Goal: Information Seeking & Learning: Check status

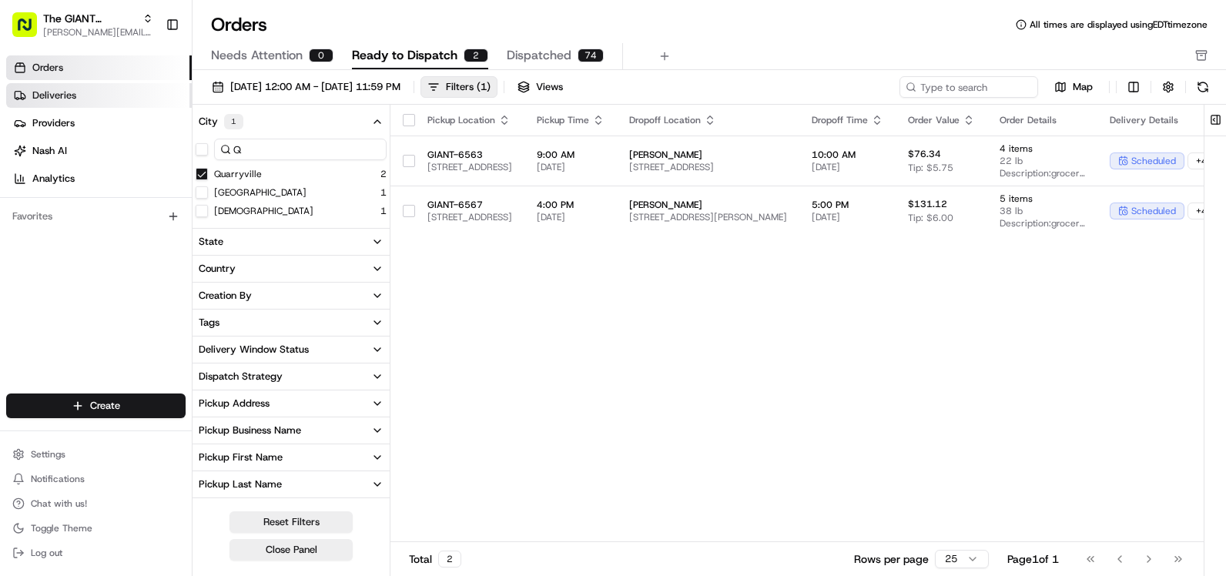
click at [74, 92] on span "Deliveries" at bounding box center [54, 96] width 44 height 14
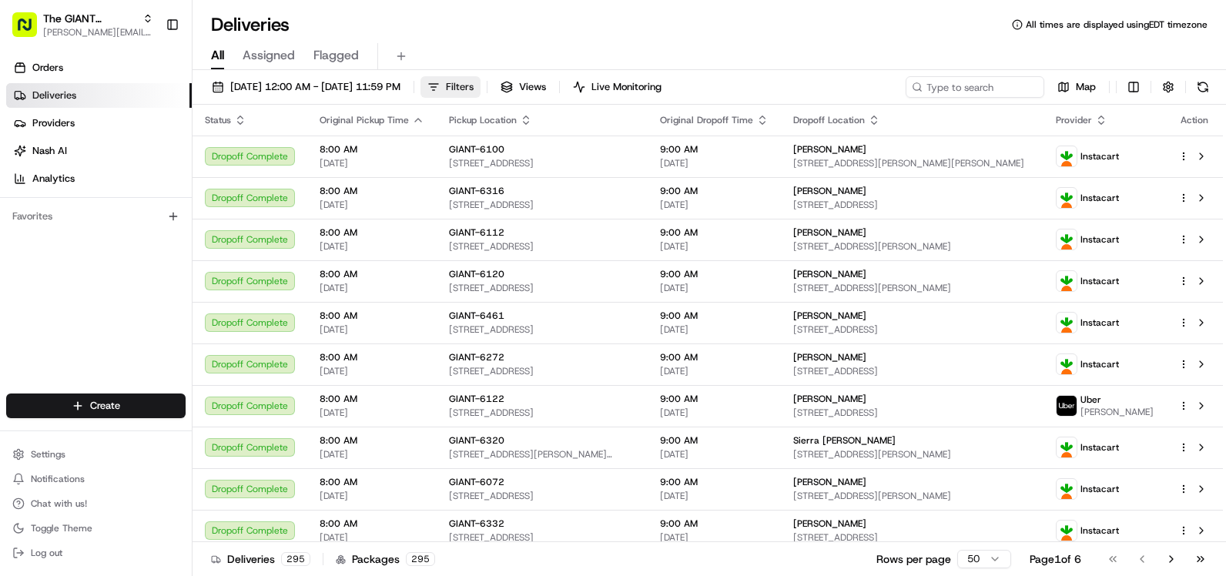
click at [481, 87] on button "Filters" at bounding box center [451, 87] width 60 height 22
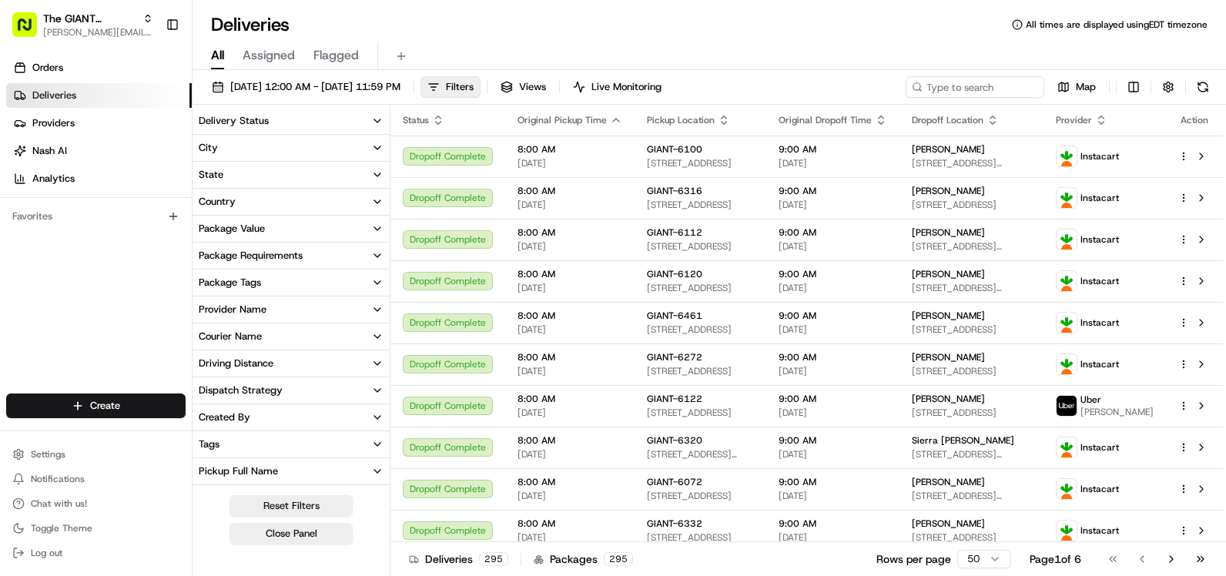
click at [374, 147] on icon "button" at bounding box center [377, 148] width 12 height 12
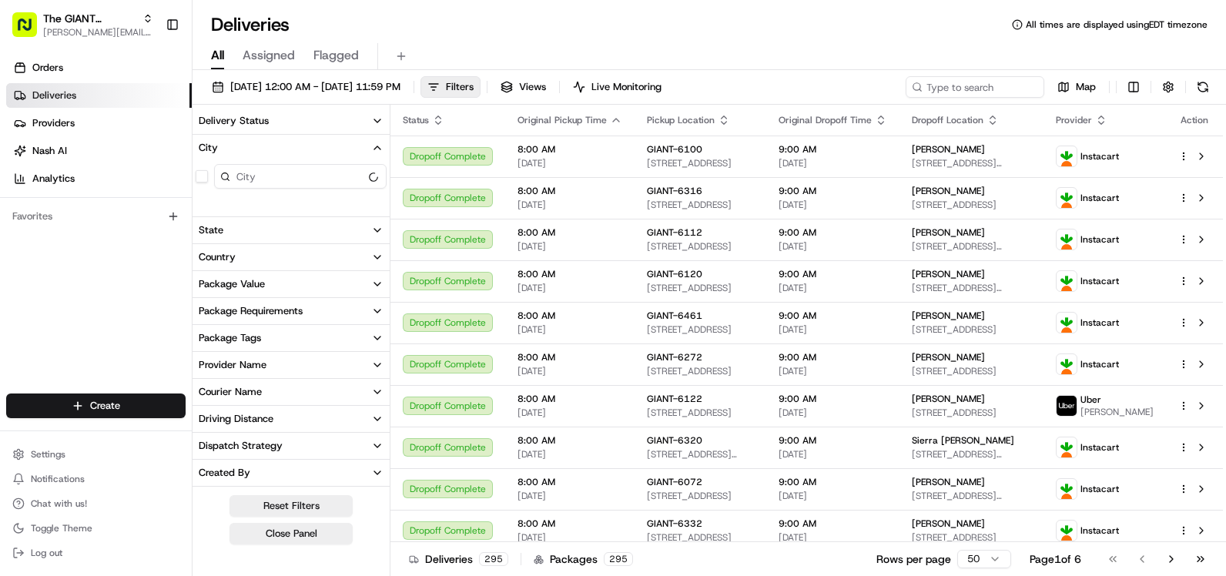
click at [314, 173] on input at bounding box center [300, 176] width 173 height 25
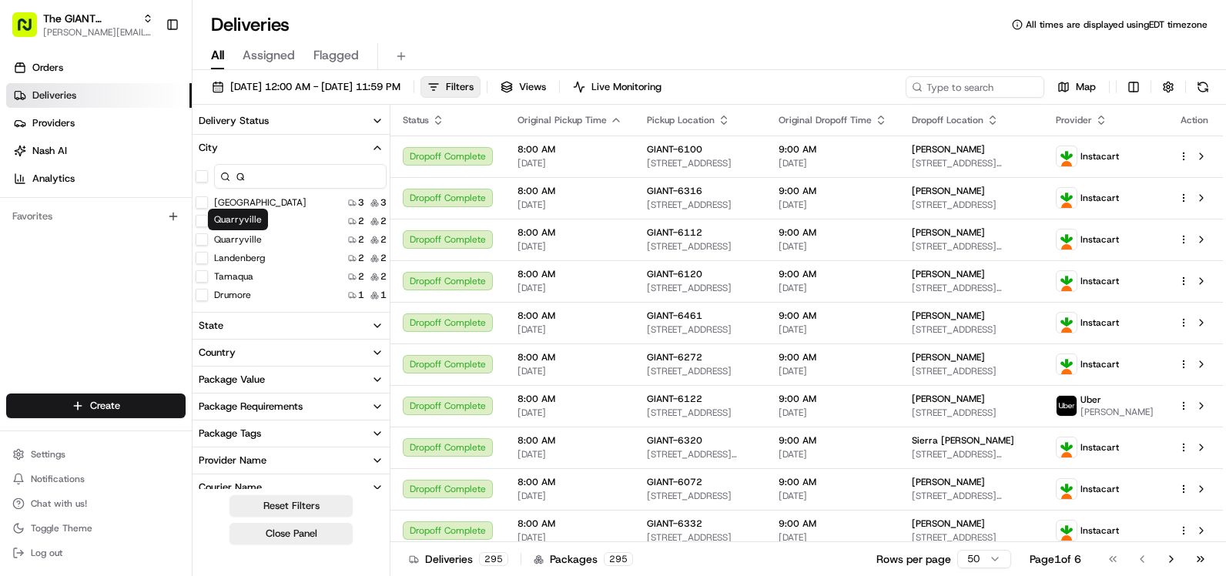
type input "Q"
click at [204, 243] on button "Quarryville" at bounding box center [202, 239] width 12 height 12
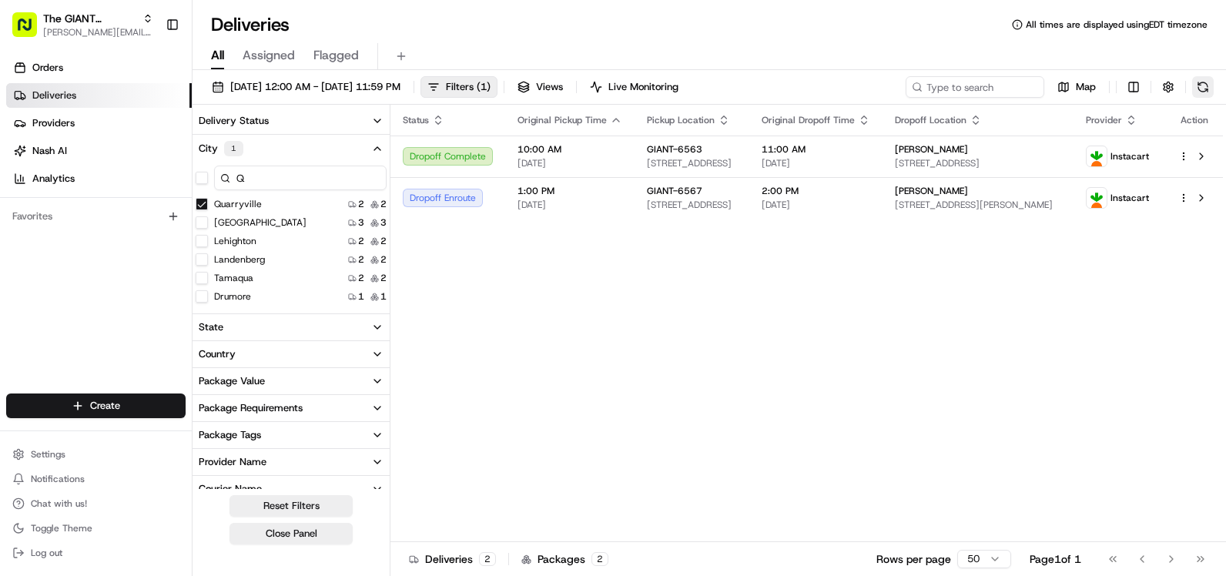
click at [1199, 90] on button at bounding box center [1204, 87] width 22 height 22
